Goal: Communication & Community: Ask a question

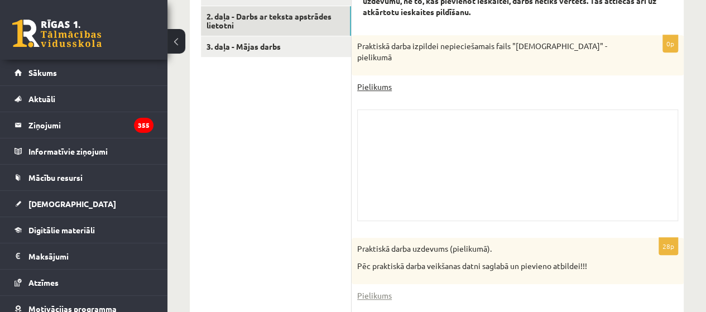
click at [368, 86] on link "Pielikums" at bounding box center [374, 87] width 35 height 12
click at [417, 130] on div "Skolotāja pielikums" at bounding box center [517, 165] width 321 height 112
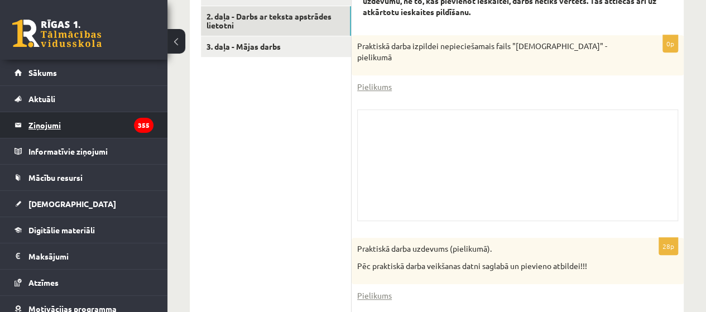
click at [81, 122] on legend "Ziņojumi 355" at bounding box center [90, 125] width 125 height 26
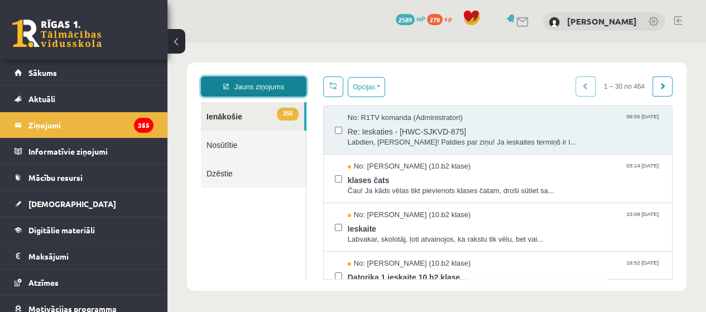
click at [245, 89] on link "Jauns ziņojums" at bounding box center [253, 86] width 105 height 20
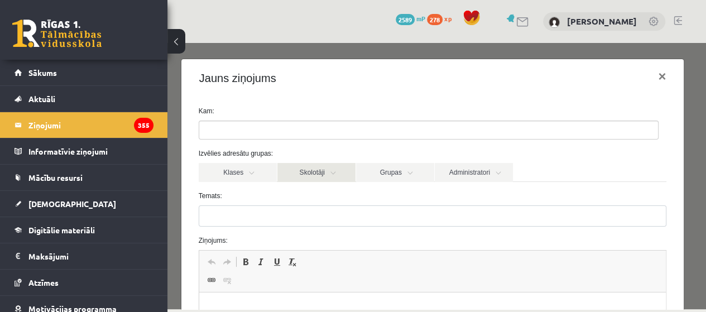
click at [330, 177] on link "Skolotāji" at bounding box center [316, 172] width 78 height 19
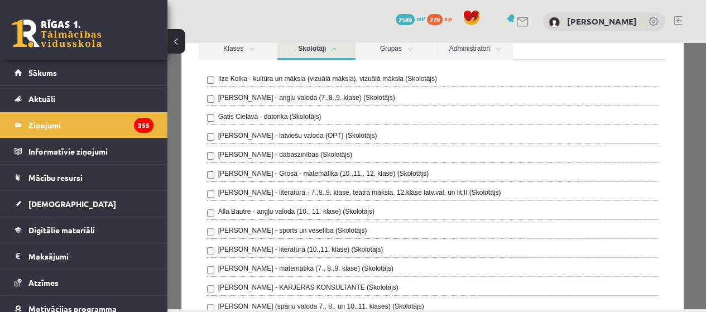
scroll to position [123, 0]
click at [388, 113] on div "Gatis Cielava - datorika (Skolotājs)" at bounding box center [432, 119] width 451 height 13
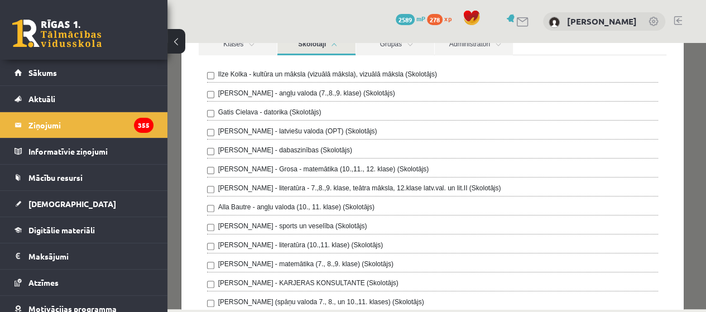
scroll to position [125, 0]
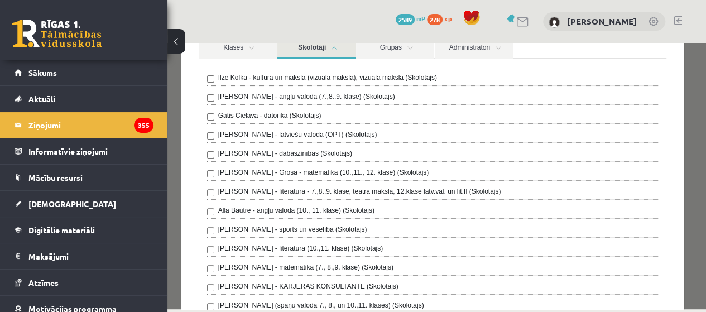
click at [225, 110] on label "Gatis Cielava - datorika (Skolotājs)" at bounding box center [269, 115] width 103 height 10
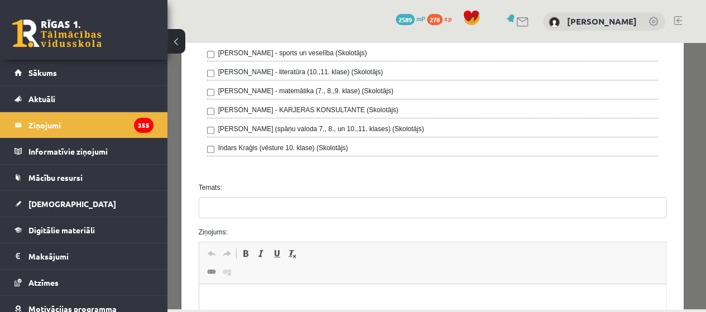
scroll to position [308, 0]
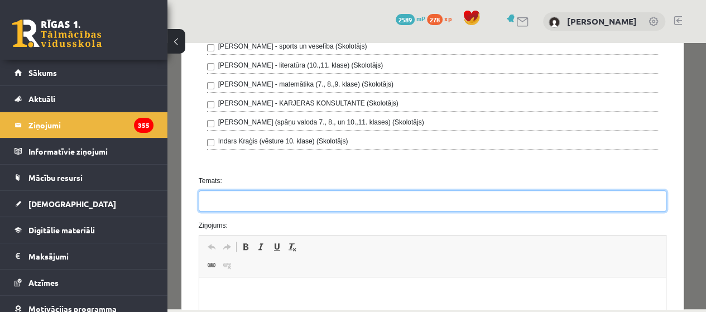
click at [331, 201] on input "Temats:" at bounding box center [433, 200] width 468 height 21
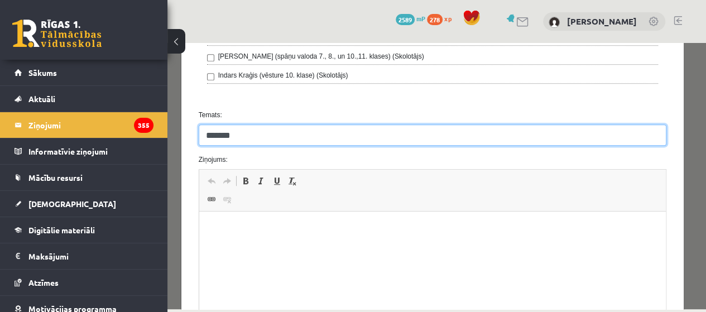
scroll to position [393, 0]
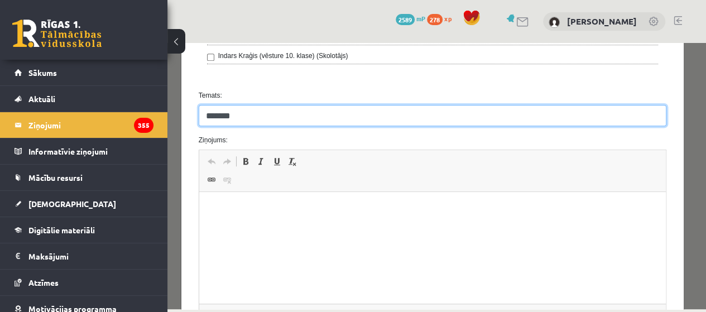
type input "*******"
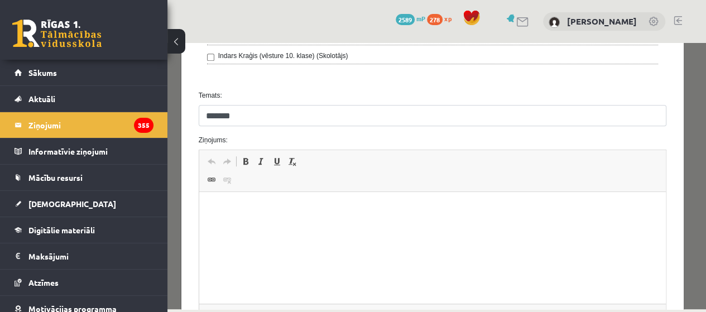
click at [349, 214] on p "Визуальный текстовый редактор, wiswyg-editor-47024854115060-1757979178-642" at bounding box center [432, 209] width 445 height 12
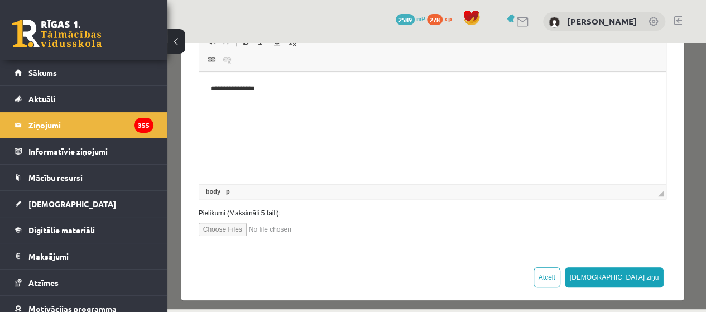
scroll to position [517, 0]
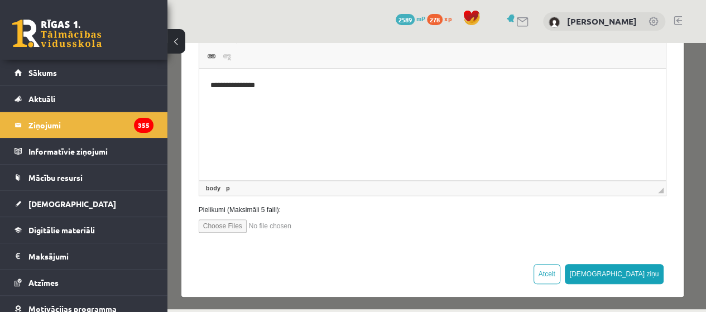
click at [231, 225] on input "file" at bounding box center [262, 225] width 127 height 13
type input "**********"
click at [645, 271] on button "Sūtīt ziņu" at bounding box center [614, 274] width 99 height 20
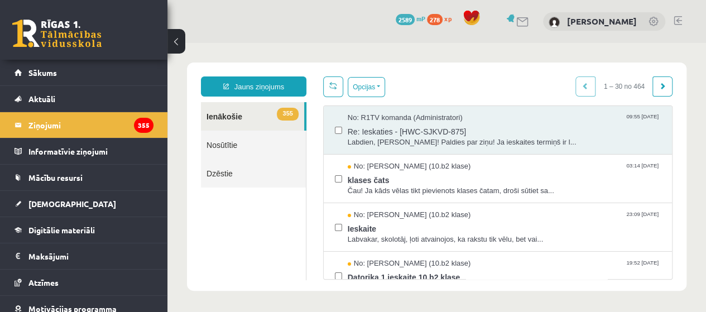
scroll to position [0, 0]
click at [123, 209] on link "[DEMOGRAPHIC_DATA]" at bounding box center [84, 204] width 139 height 26
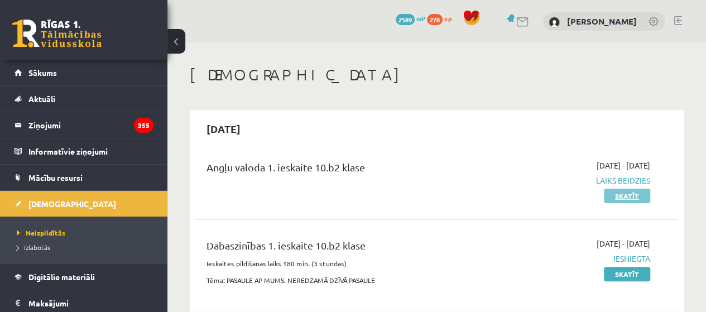
click at [621, 197] on link "Skatīt" at bounding box center [627, 196] width 46 height 15
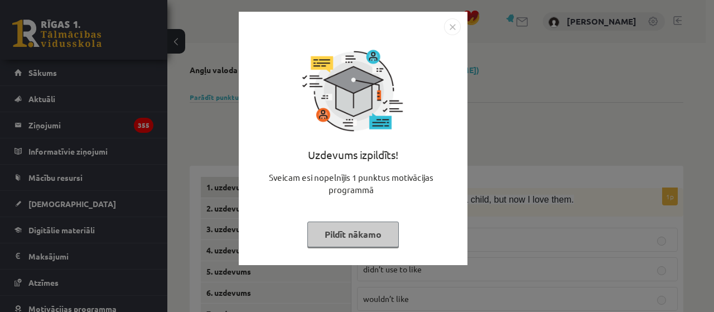
click at [387, 239] on button "Pildīt nākamo" at bounding box center [352, 234] width 91 height 26
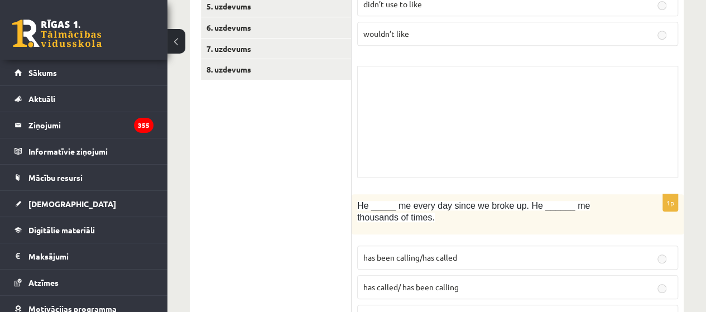
scroll to position [273, 0]
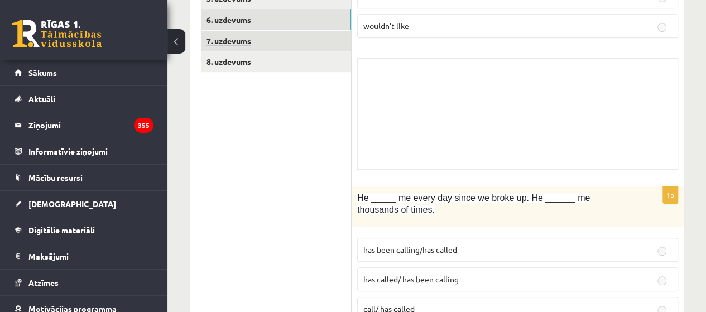
click at [329, 30] on link "6. uzdevums" at bounding box center [276, 19] width 150 height 21
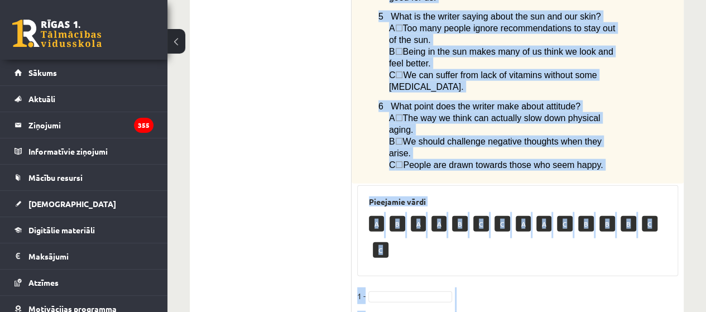
scroll to position [1419, 0]
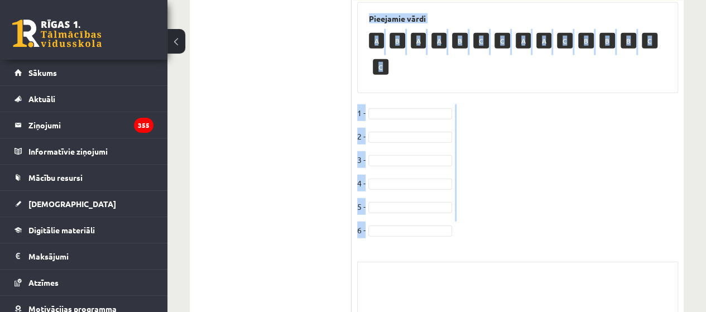
drag, startPoint x: 375, startPoint y: 161, endPoint x: 689, endPoint y: 313, distance: 349.0
copy body "Lore ips dolorsi ametc adipisc elits doe tempor inc utlabor etdolo. Magnaal eni…"
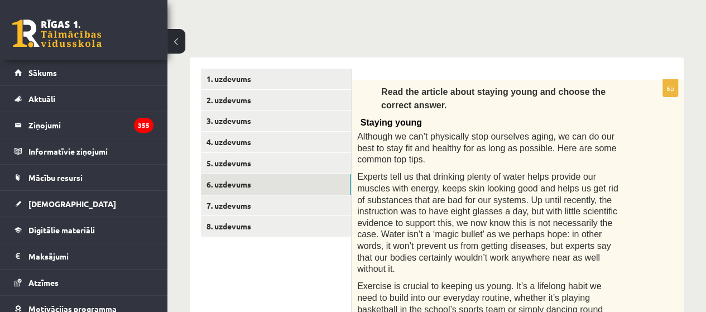
scroll to position [108, 0]
click at [254, 205] on link "7. uzdevums" at bounding box center [276, 205] width 150 height 21
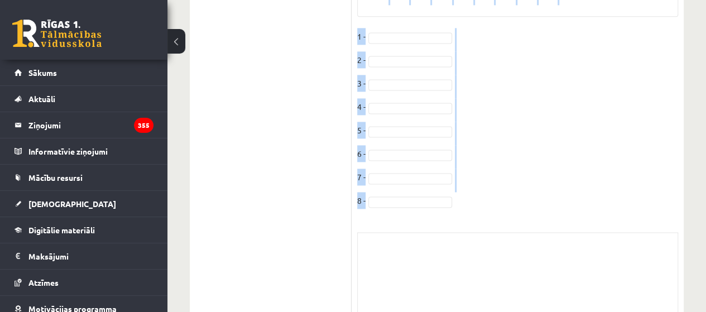
scroll to position [811, 0]
drag, startPoint x: 366, startPoint y: 205, endPoint x: 623, endPoint y: 314, distance: 278.9
copy body "Loremips dol sita cons adi elitsed doeiu (t–i). Utlabor et dolor Magn 760 aliqu…"
click at [488, 141] on fieldset "1 - 2 - 3 - 4 - 5 - 6 - 7 - 8 -" at bounding box center [517, 87] width 321 height 187
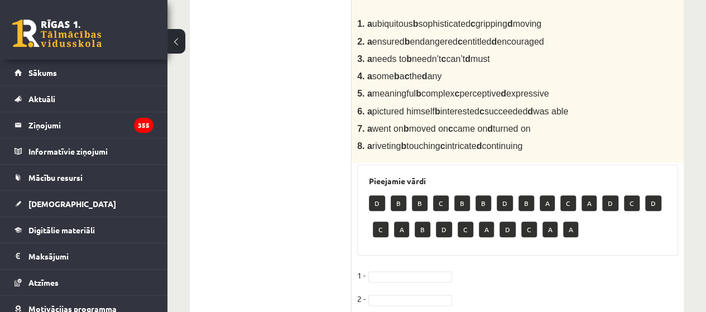
scroll to position [264, 0]
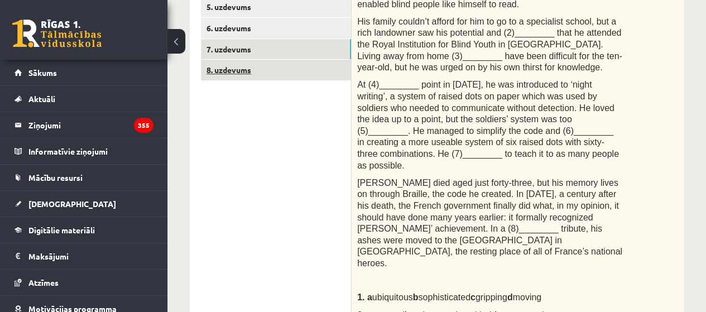
click at [305, 75] on link "8. uzdevums" at bounding box center [276, 70] width 150 height 21
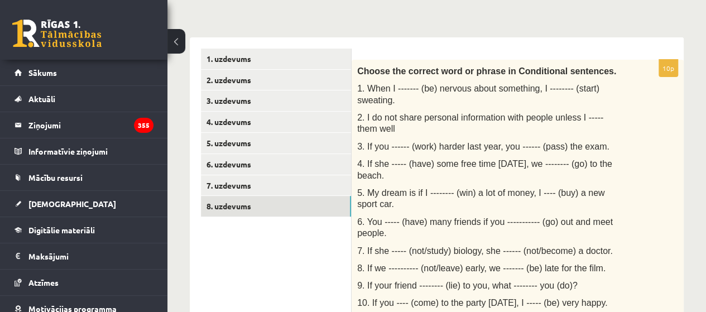
scroll to position [124, 0]
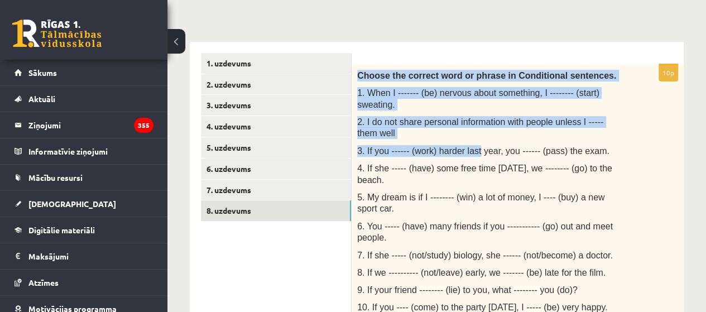
drag, startPoint x: 355, startPoint y: 73, endPoint x: 461, endPoint y: 139, distance: 125.1
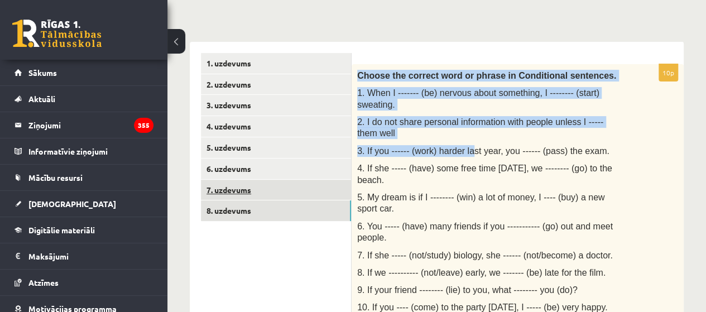
click at [320, 189] on link "7. uzdevums" at bounding box center [276, 190] width 150 height 21
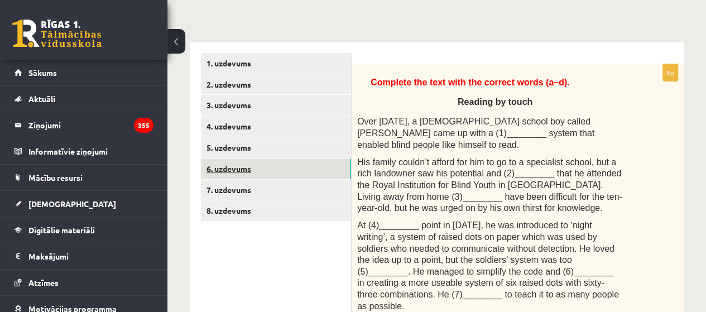
click at [313, 171] on link "6. uzdevums" at bounding box center [276, 168] width 150 height 21
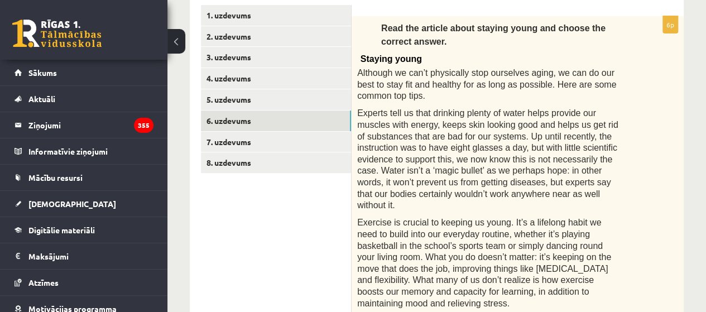
scroll to position [168, 0]
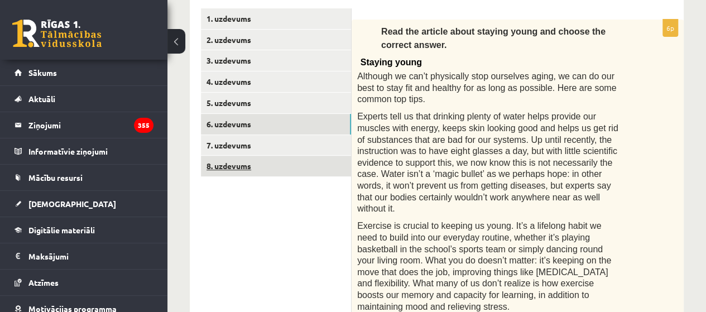
click at [292, 158] on link "8. uzdevums" at bounding box center [276, 166] width 150 height 21
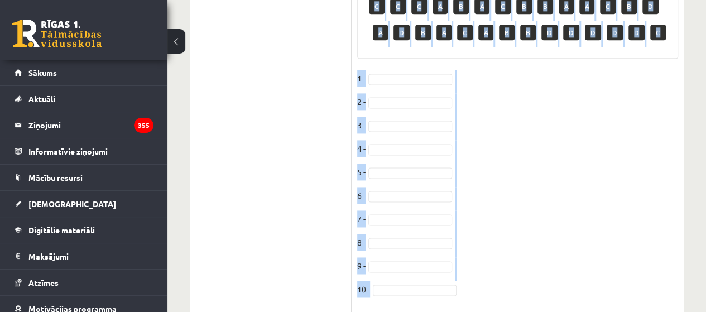
scroll to position [775, 0]
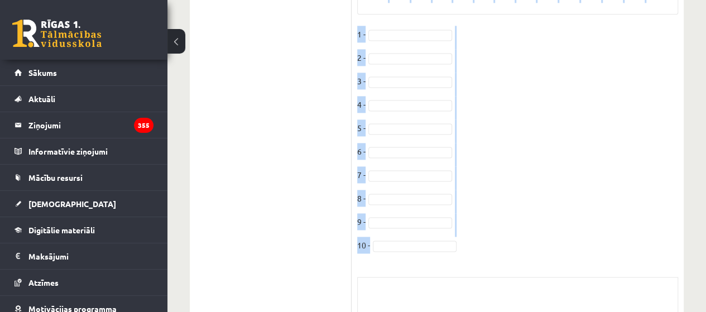
drag, startPoint x: 354, startPoint y: 27, endPoint x: 614, endPoint y: 215, distance: 320.3
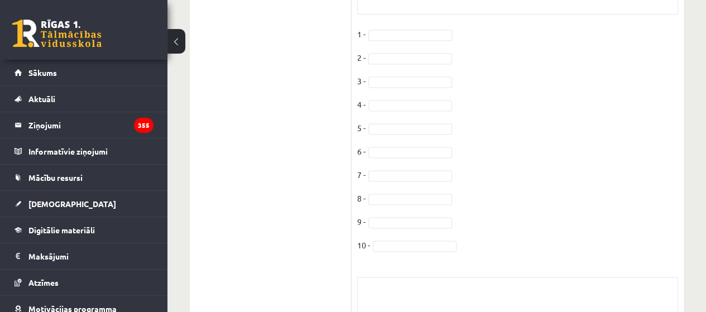
drag, startPoint x: 614, startPoint y: 215, endPoint x: 499, endPoint y: 218, distance: 114.4
click at [499, 218] on fieldset "1 - 2 - 3 - 4 - 5 - [DATE] - [DATE] -" at bounding box center [517, 143] width 321 height 234
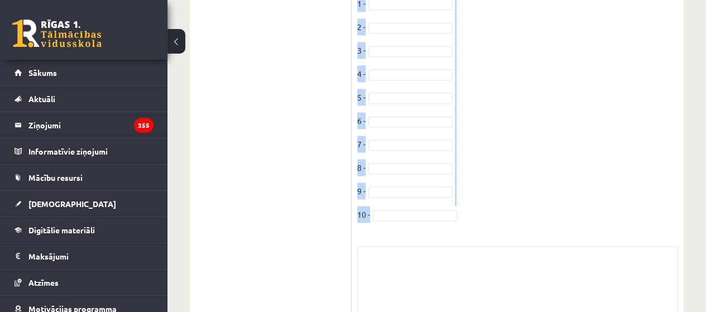
scroll to position [855, 0]
drag, startPoint x: 354, startPoint y: 198, endPoint x: 451, endPoint y: 153, distance: 107.1
copy body "Loremi dol sitamet cons ad elitse do Eiusmodtemp incididun. 8. Utla E ------- (…"
click at [499, 113] on fieldset "1 - 2 - 3 - 4 - 5 - [DATE] - [DATE] -" at bounding box center [517, 63] width 321 height 234
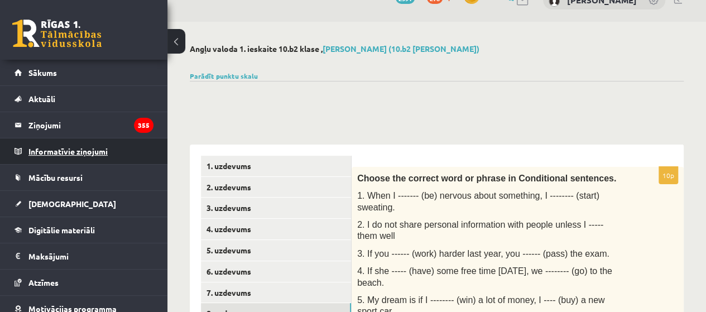
scroll to position [0, 0]
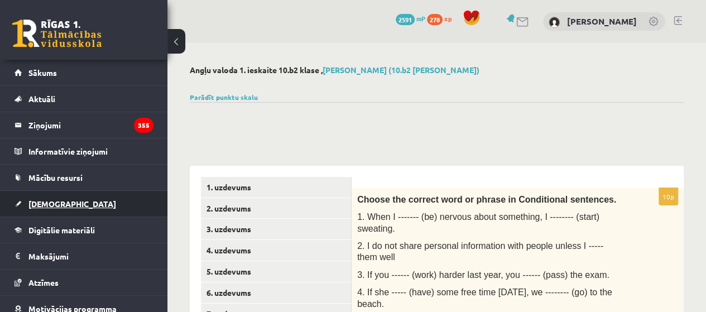
click at [94, 202] on link "[DEMOGRAPHIC_DATA]" at bounding box center [84, 204] width 139 height 26
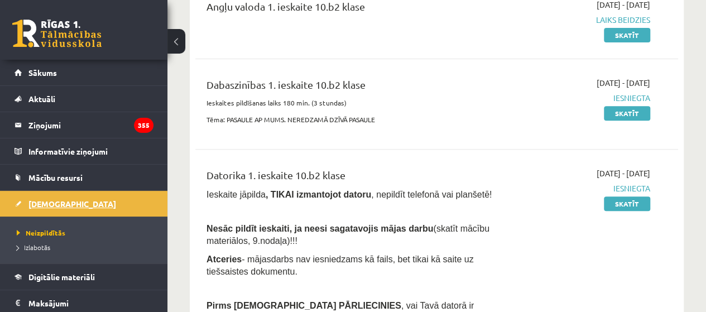
scroll to position [160, 0]
click at [635, 207] on link "Skatīt" at bounding box center [627, 204] width 46 height 15
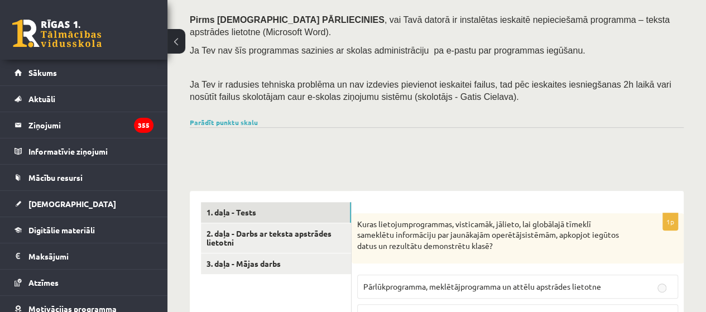
scroll to position [166, 0]
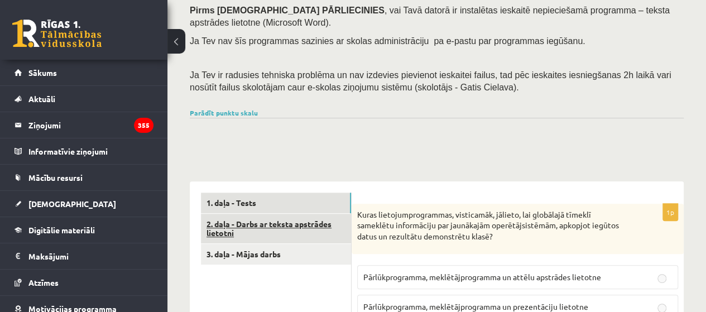
click at [329, 235] on link "2. daļa - Darbs ar teksta apstrādes lietotni" at bounding box center [276, 229] width 150 height 30
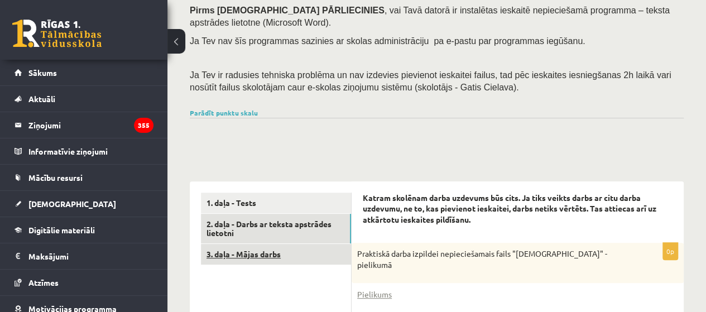
click at [331, 258] on link "3. daļa - Mājas darbs" at bounding box center [276, 254] width 150 height 21
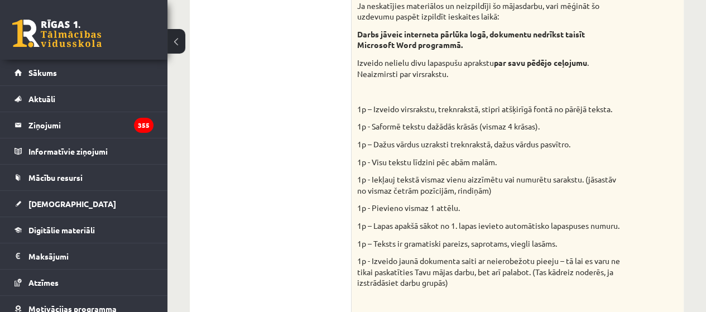
scroll to position [466, 0]
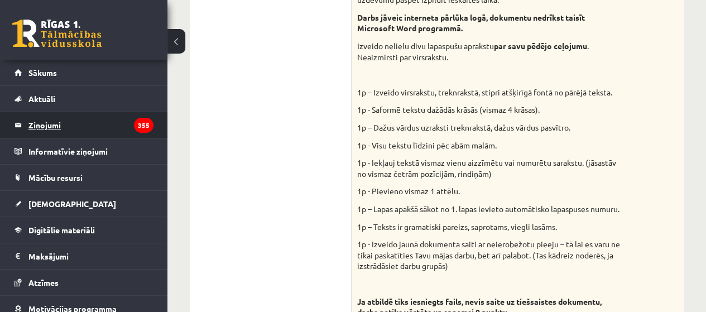
click at [94, 122] on legend "Ziņojumi 355" at bounding box center [90, 125] width 125 height 26
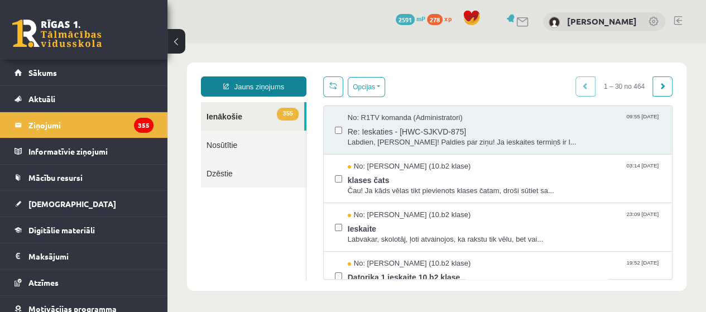
click at [286, 85] on link "Jauns ziņojums" at bounding box center [253, 86] width 105 height 20
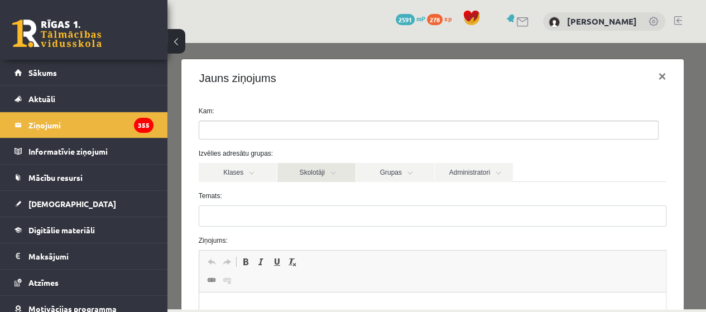
click at [311, 167] on link "Skolotāji" at bounding box center [316, 172] width 78 height 19
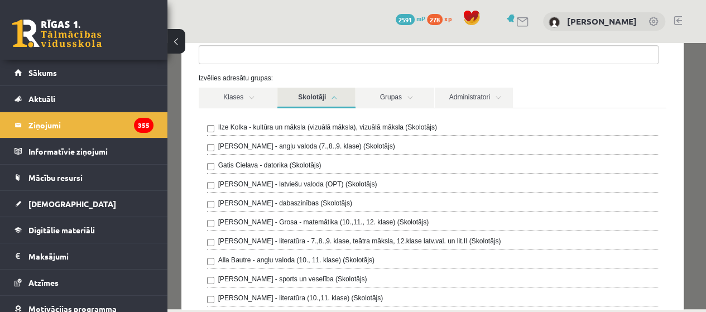
scroll to position [80, 0]
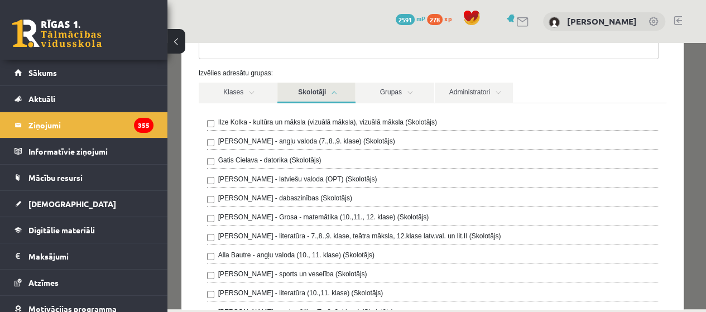
click at [298, 159] on label "Gatis Cielava - datorika (Skolotājs)" at bounding box center [269, 160] width 103 height 10
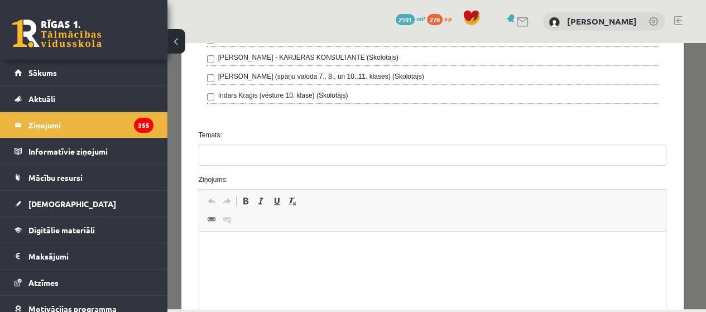
scroll to position [355, 0]
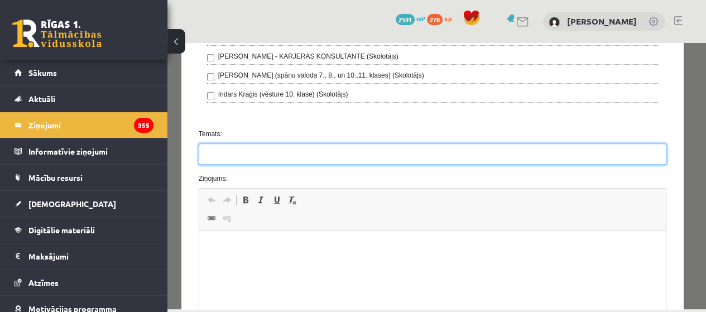
click at [494, 155] on input "Temats:" at bounding box center [433, 153] width 468 height 21
type input "**********"
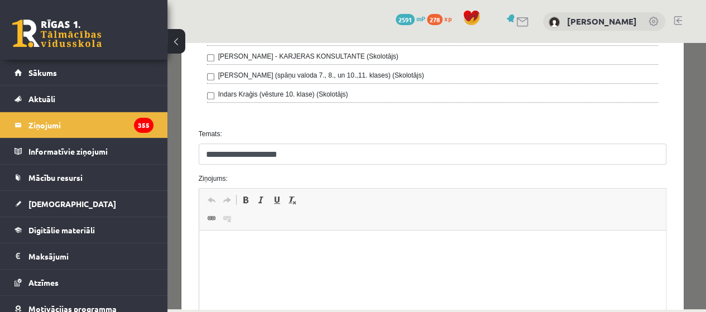
click at [404, 253] on p "Визуальный текстовый редактор, wiswyg-editor-47024725325800-1757980510-203" at bounding box center [432, 248] width 445 height 12
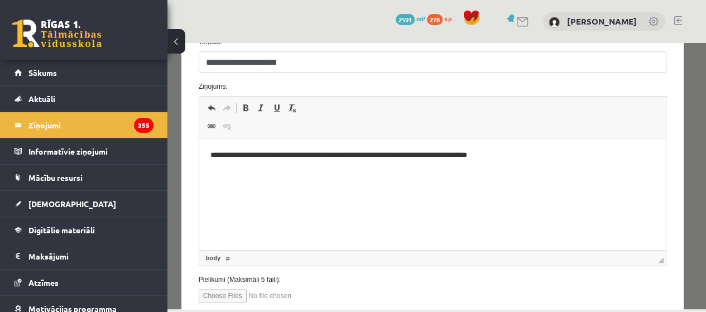
scroll to position [446, 0]
click at [210, 123] on span at bounding box center [211, 126] width 9 height 9
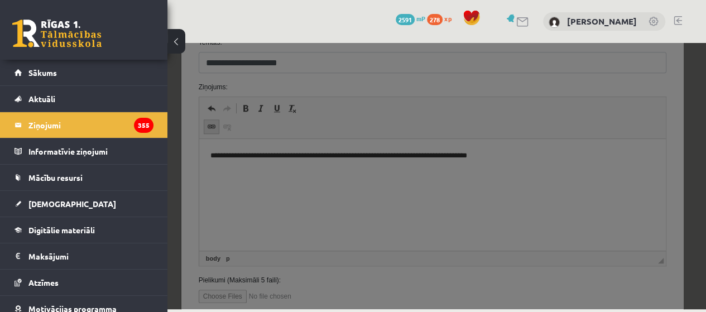
scroll to position [0, 0]
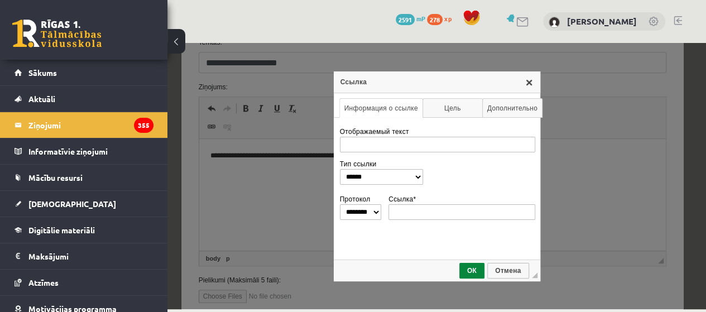
click at [529, 80] on link "X" at bounding box center [528, 82] width 9 height 9
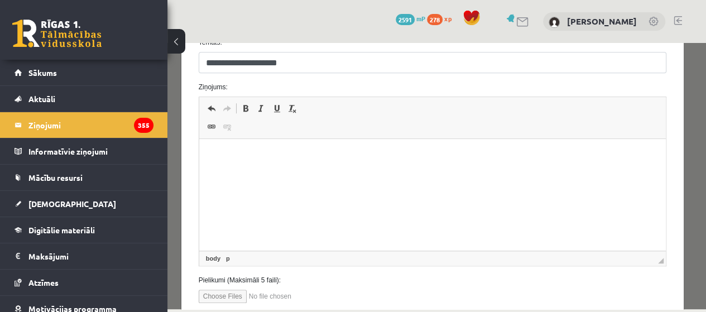
click at [210, 126] on span at bounding box center [211, 126] width 9 height 9
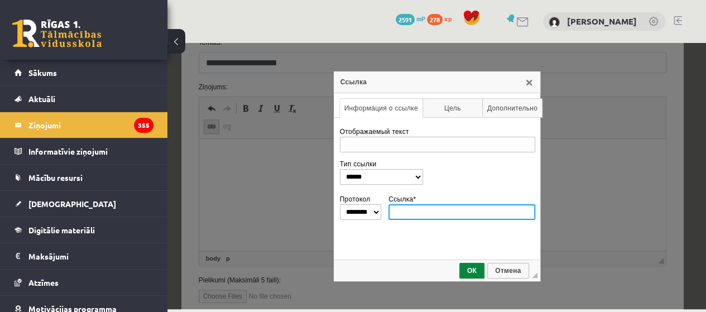
paste input "**********"
type input "**********"
select select "********"
type input "**********"
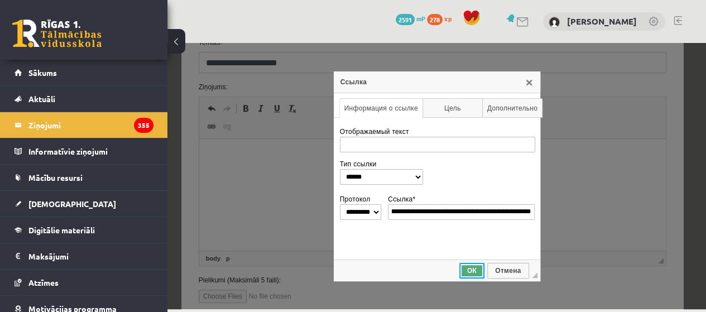
click at [472, 271] on span "ОК" at bounding box center [471, 271] width 23 height 8
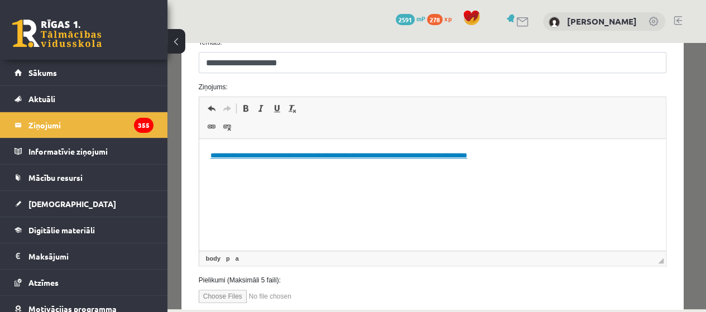
click at [606, 173] on html "**********" at bounding box center [432, 156] width 467 height 34
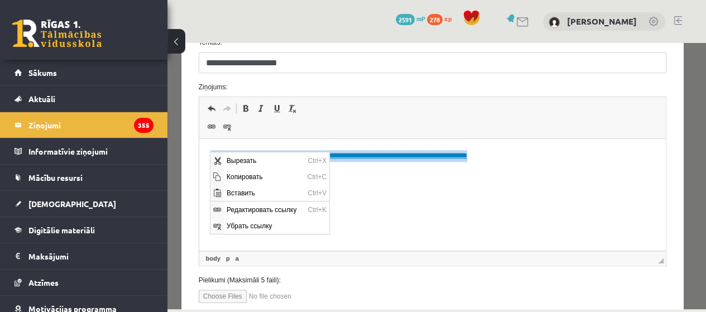
click at [626, 173] on html "**********" at bounding box center [432, 156] width 467 height 34
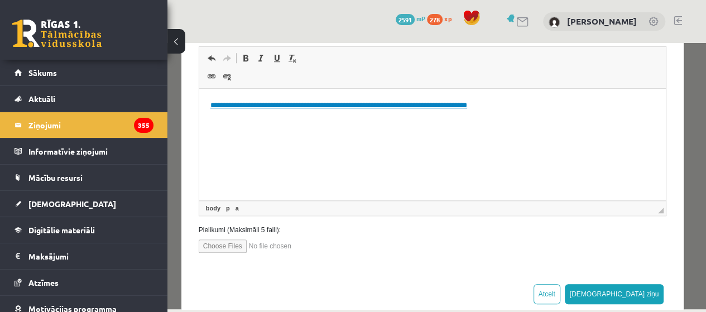
scroll to position [517, 0]
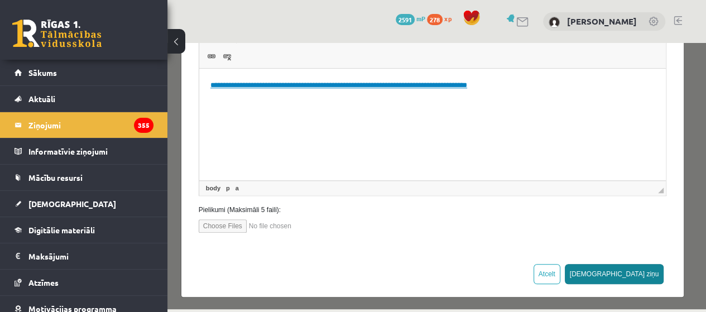
click at [646, 269] on button "Sūtīt ziņu" at bounding box center [614, 274] width 99 height 20
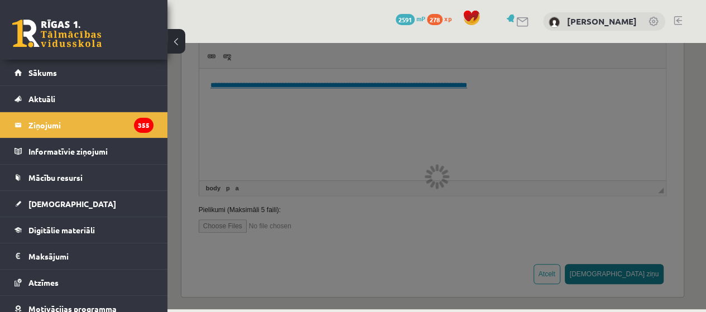
click at [494, 155] on div at bounding box center [436, 176] width 538 height 266
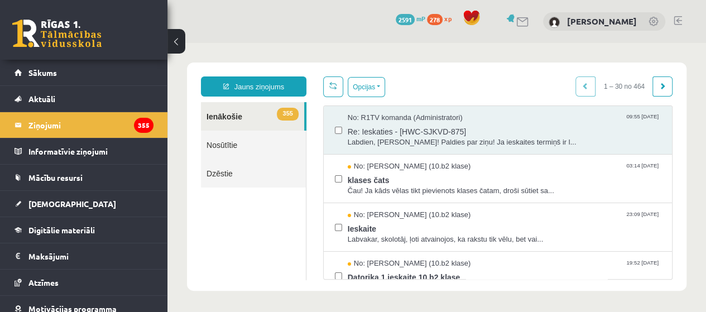
scroll to position [0, 0]
